Goal: Navigation & Orientation: Find specific page/section

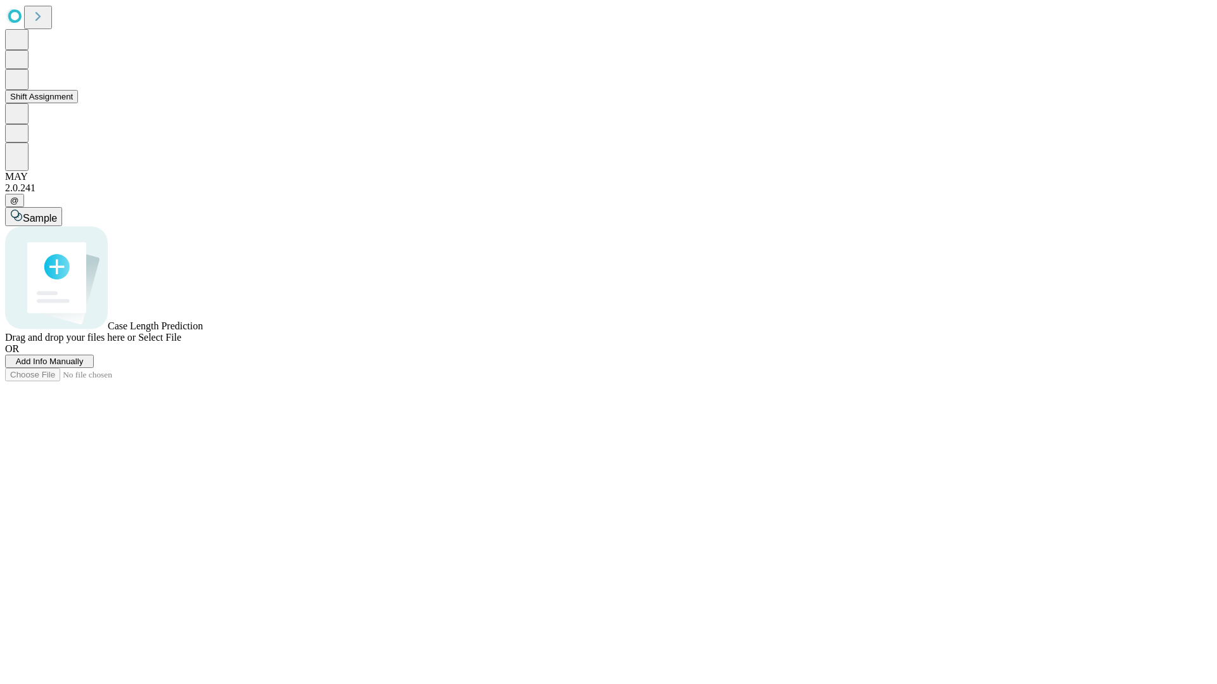
click at [78, 103] on button "Shift Assignment" at bounding box center [41, 96] width 73 height 13
